Goal: Task Accomplishment & Management: Manage account settings

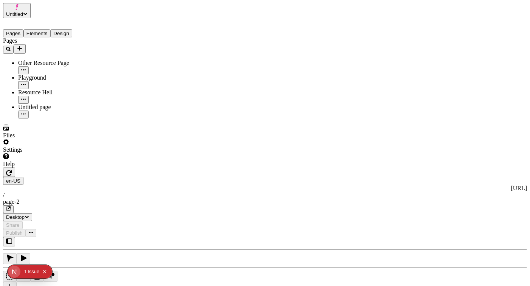
click at [12, 170] on icon "button" at bounding box center [9, 173] width 6 height 6
type input "/page-2"
click at [23, 11] on span "Untitled" at bounding box center [14, 14] width 17 height 6
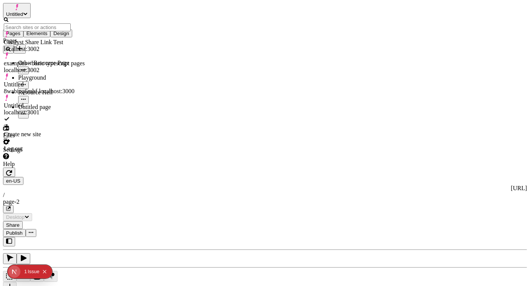
click at [23, 11] on span "Untitled" at bounding box center [14, 14] width 17 height 6
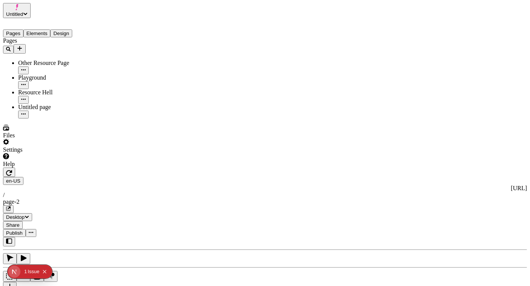
click at [58, 153] on div "Settings" at bounding box center [48, 146] width 91 height 14
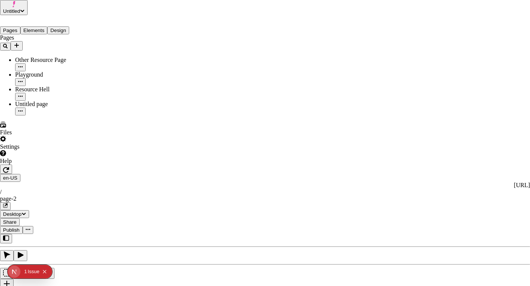
click at [425, 129] on div "Editor" at bounding box center [436, 125] width 23 height 7
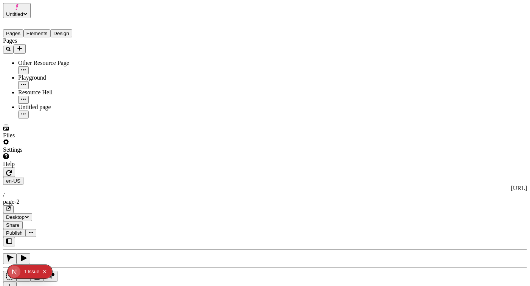
click at [73, 153] on div "Settings" at bounding box center [48, 146] width 91 height 14
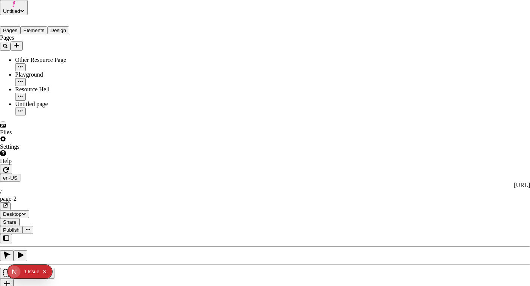
click at [31, 136] on div "Files" at bounding box center [45, 129] width 91 height 14
type input "Site files"
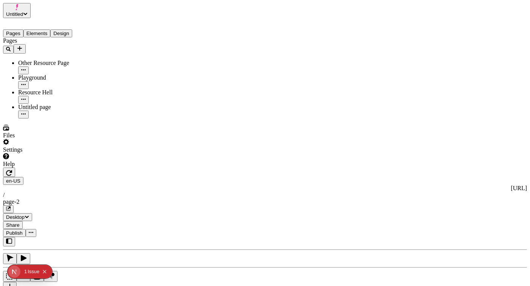
click at [31, 14] on button "Untitled" at bounding box center [17, 10] width 28 height 15
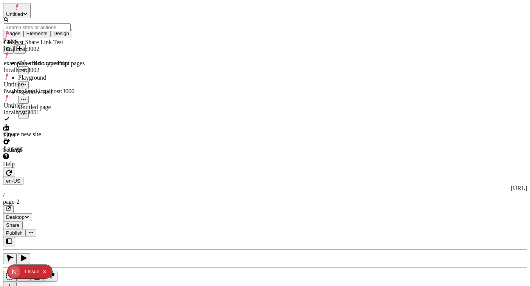
click at [48, 146] on div "Log out" at bounding box center [44, 149] width 81 height 7
